Goal: Navigation & Orientation: Understand site structure

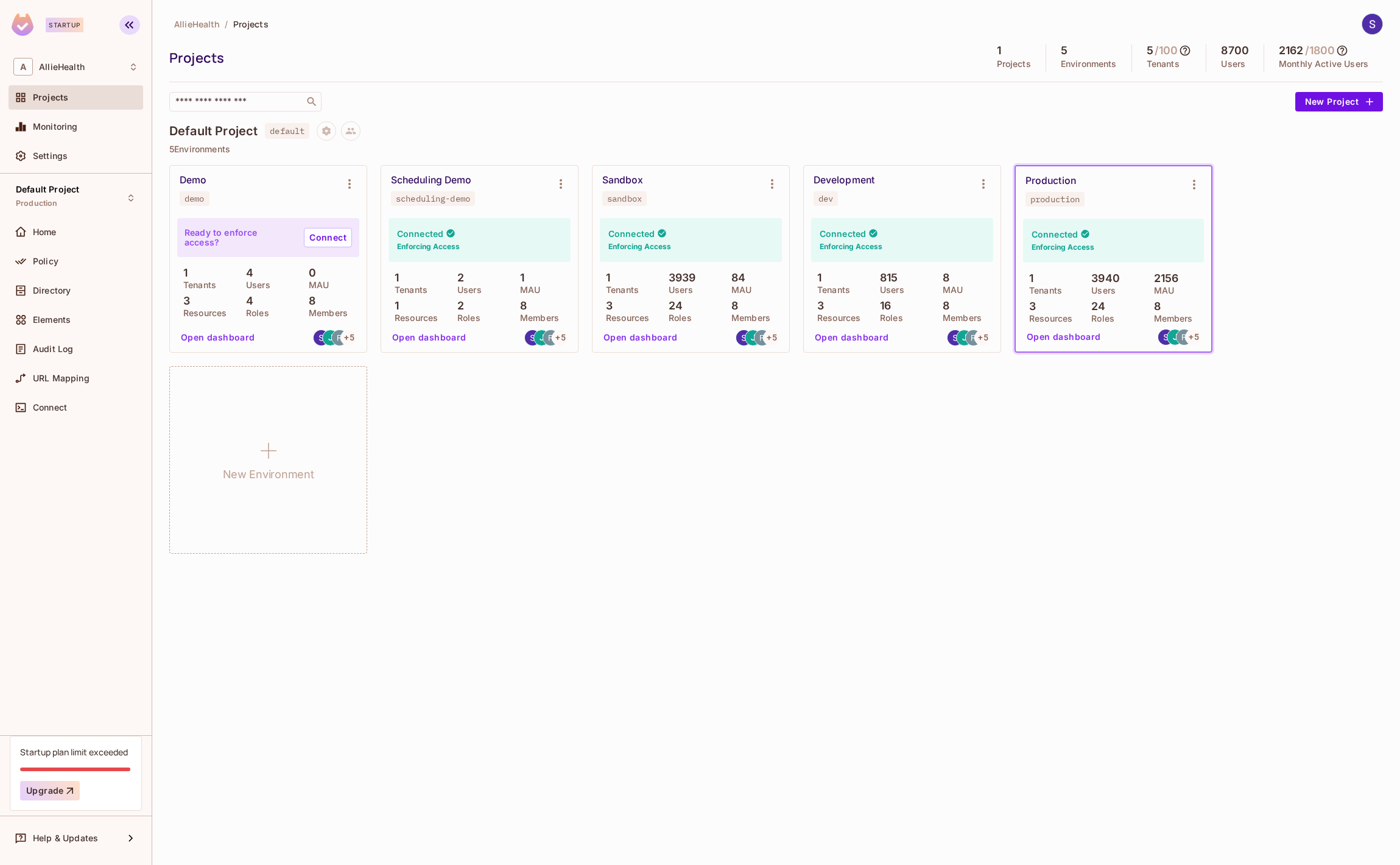
click at [122, 26] on icon "button" at bounding box center [129, 24] width 14 height 14
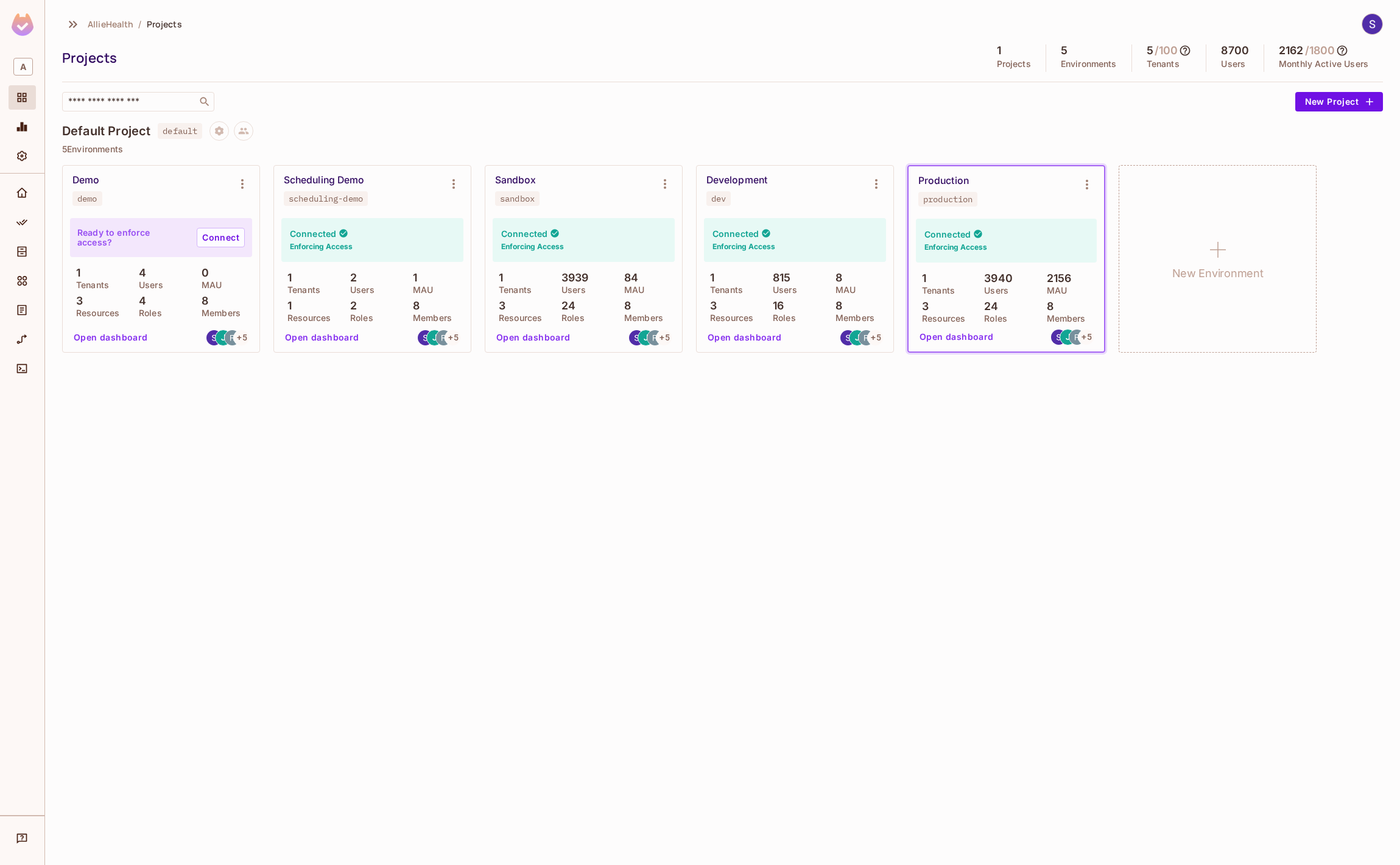
click at [77, 24] on icon "button" at bounding box center [72, 24] width 14 height 14
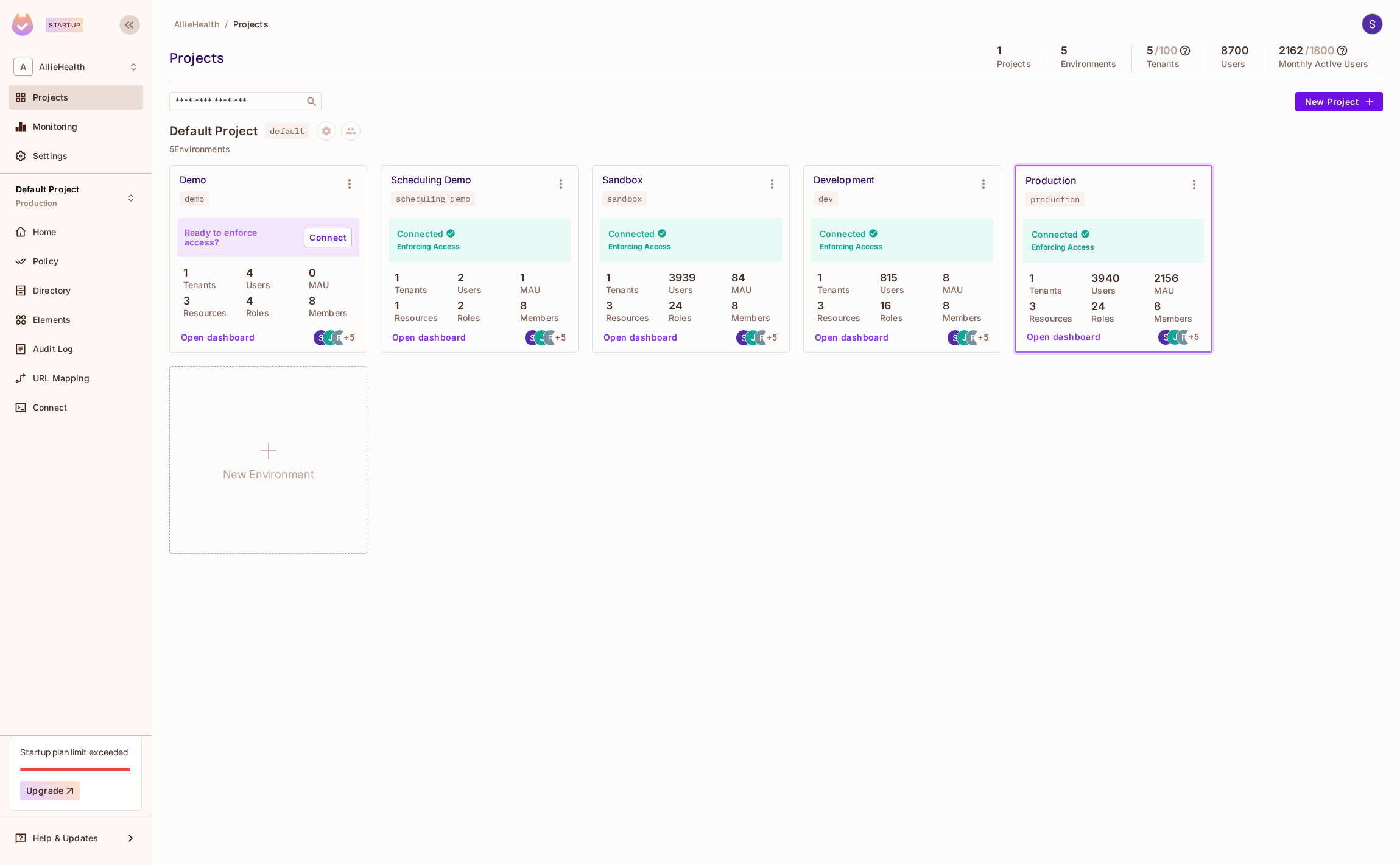
click at [120, 23] on button "button" at bounding box center [130, 25] width 21 height 20
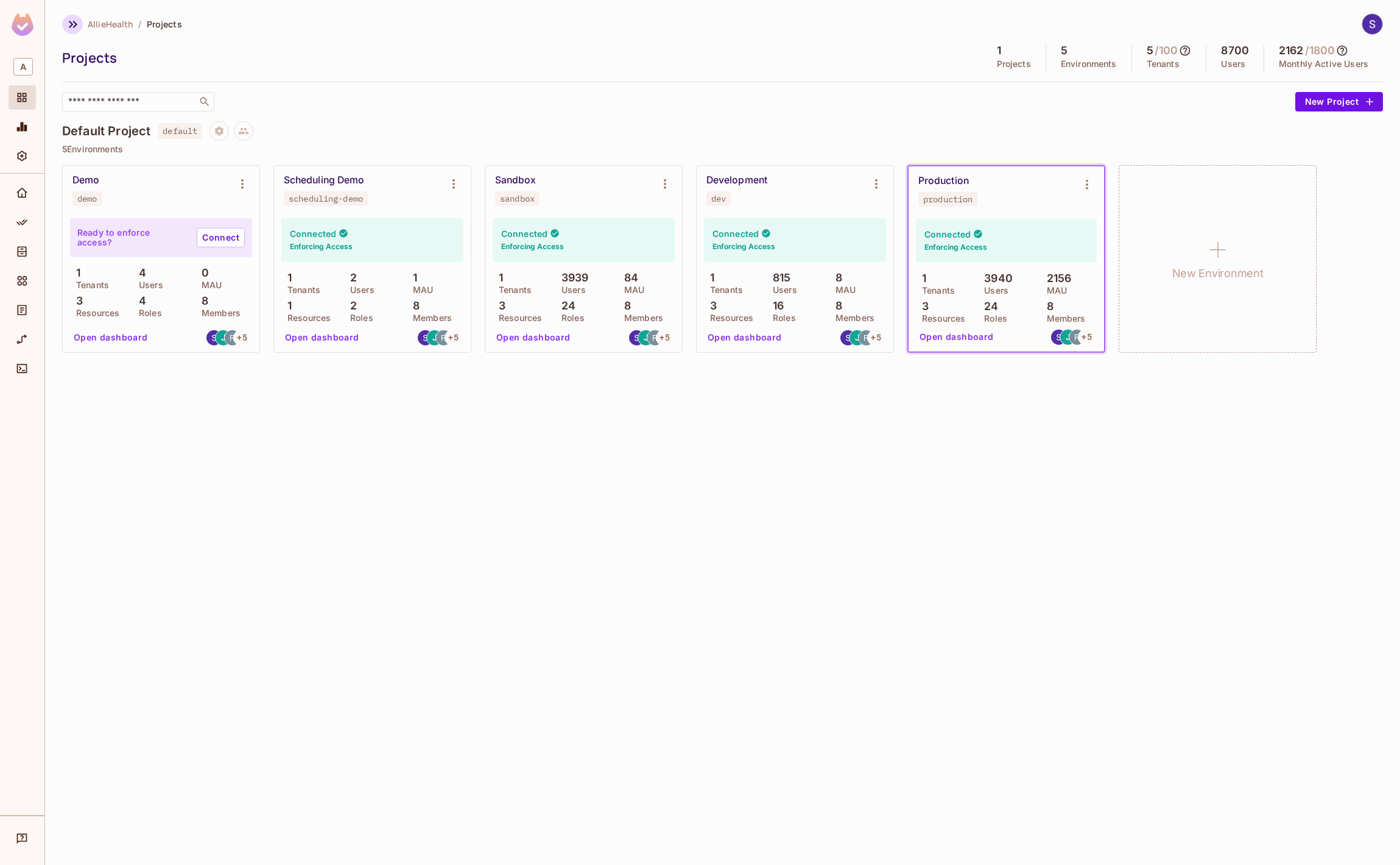
click at [75, 30] on icon "button" at bounding box center [72, 24] width 14 height 14
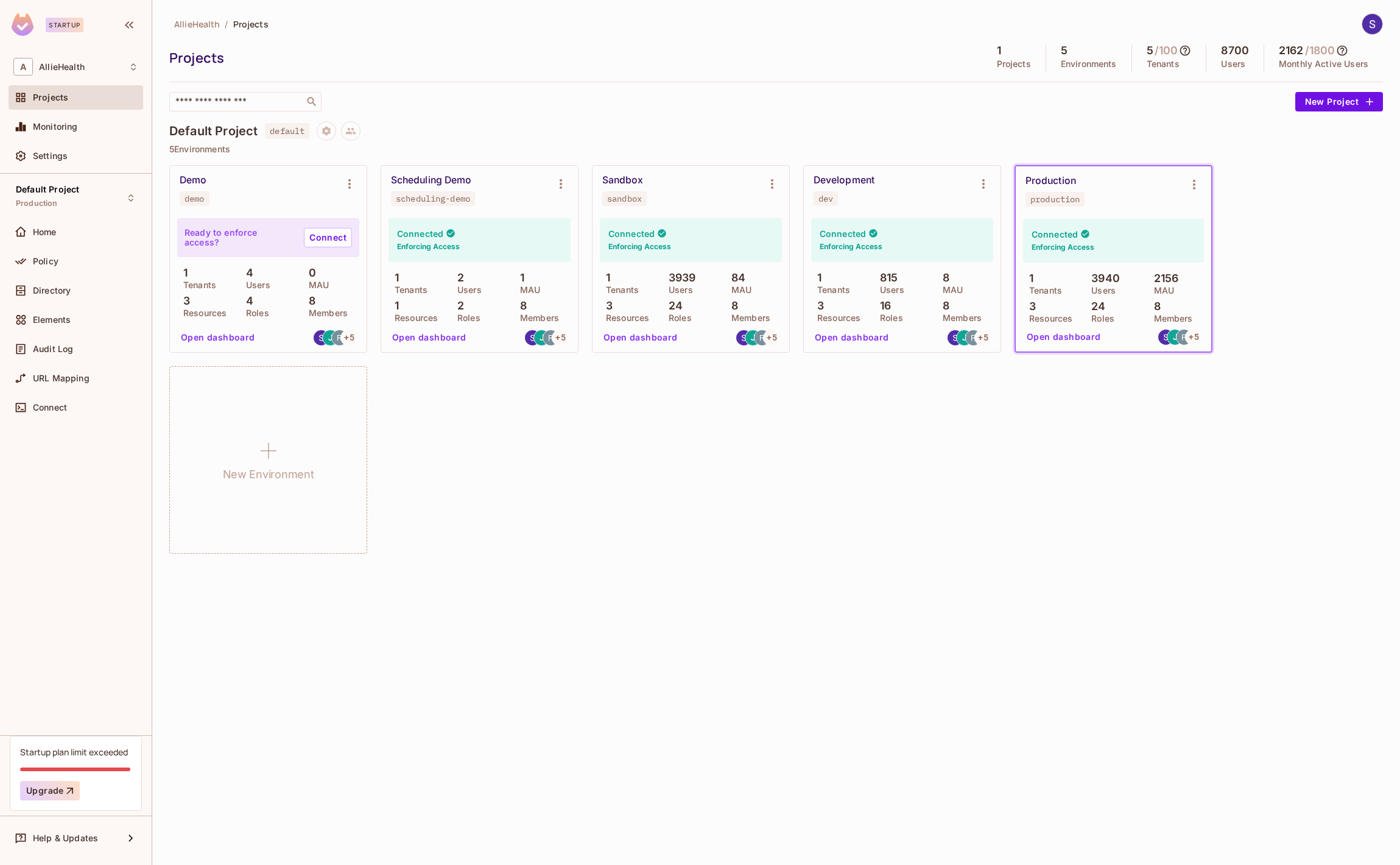
click at [66, 23] on div "Startup" at bounding box center [65, 24] width 38 height 14
click at [101, 24] on div "Startup" at bounding box center [76, 26] width 152 height 53
click at [777, 188] on icon "Environment settings" at bounding box center [771, 184] width 14 height 14
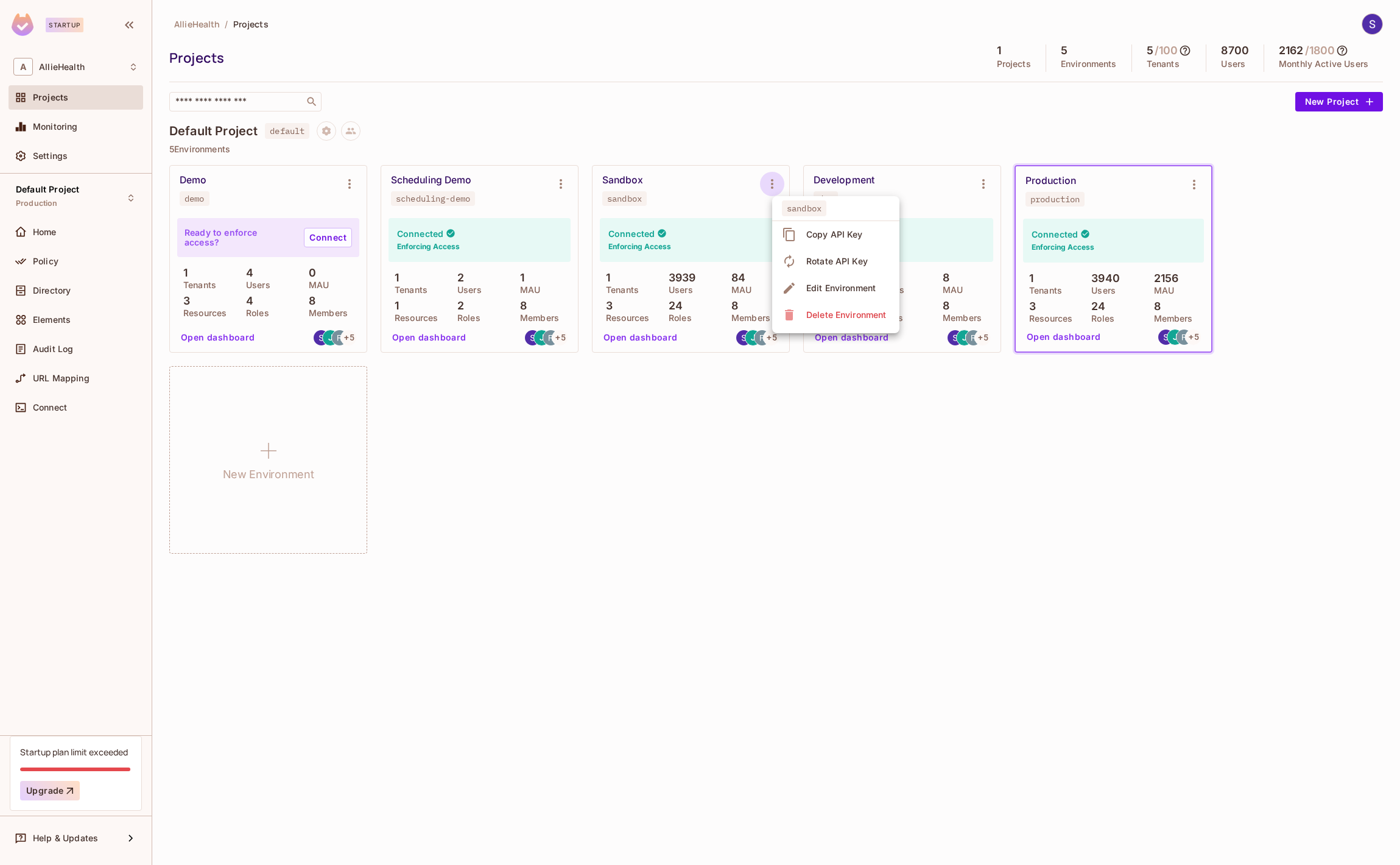
click at [777, 184] on div at bounding box center [700, 432] width 1400 height 865
click at [565, 188] on icon "Environment settings" at bounding box center [560, 184] width 14 height 14
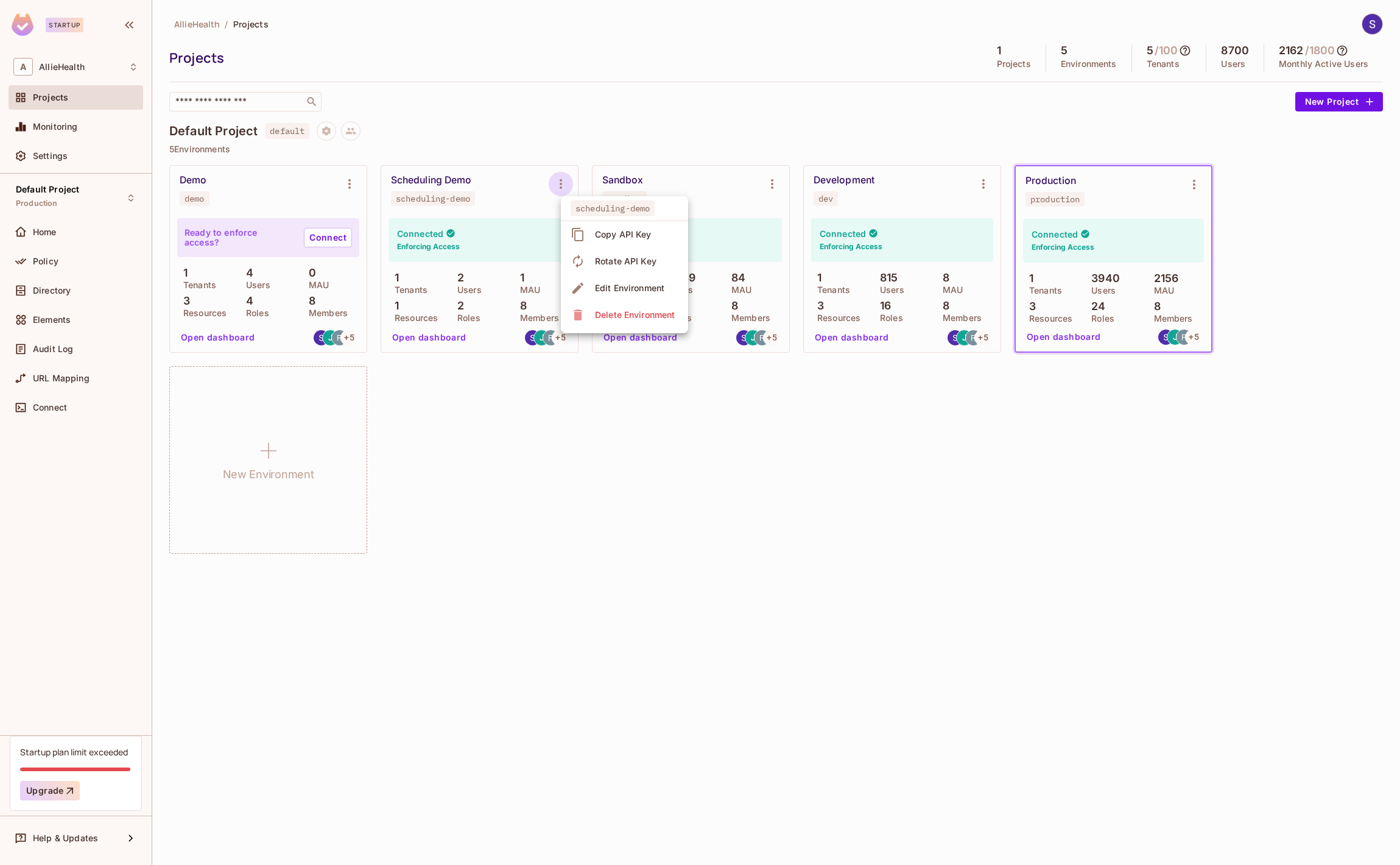
click at [565, 188] on div at bounding box center [700, 432] width 1400 height 865
click at [628, 108] on div "​" at bounding box center [729, 102] width 1120 height 20
click at [569, 106] on div "​" at bounding box center [729, 102] width 1120 height 20
